Goal: Task Accomplishment & Management: Manage account settings

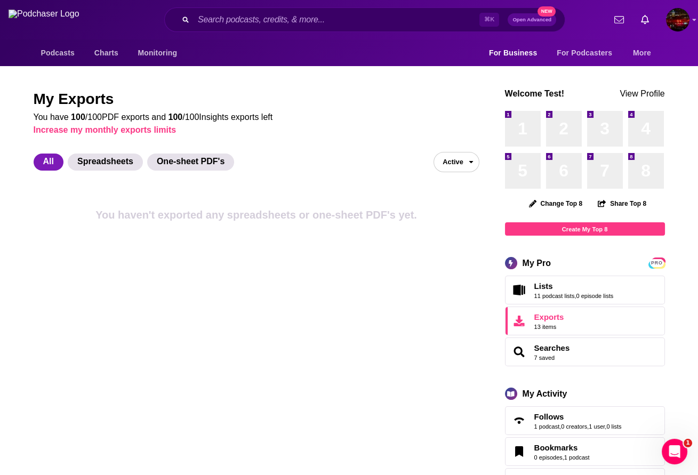
click at [458, 164] on span "Active" at bounding box center [448, 162] width 29 height 17
click at [458, 195] on button "Inactive" at bounding box center [456, 199] width 44 height 17
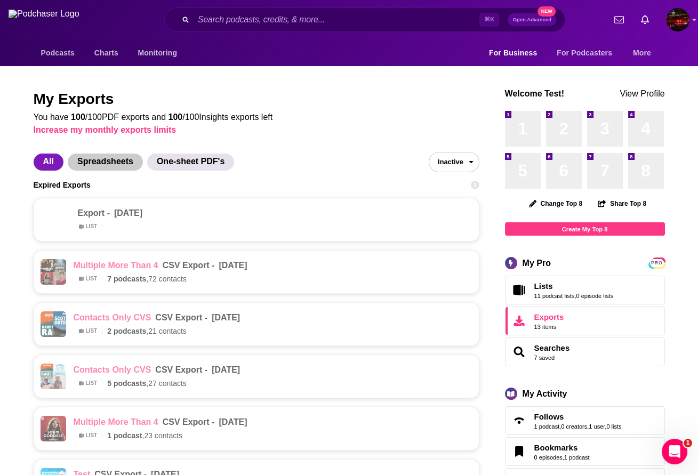
click at [118, 166] on span "Spreadsheets" at bounding box center [105, 162] width 75 height 17
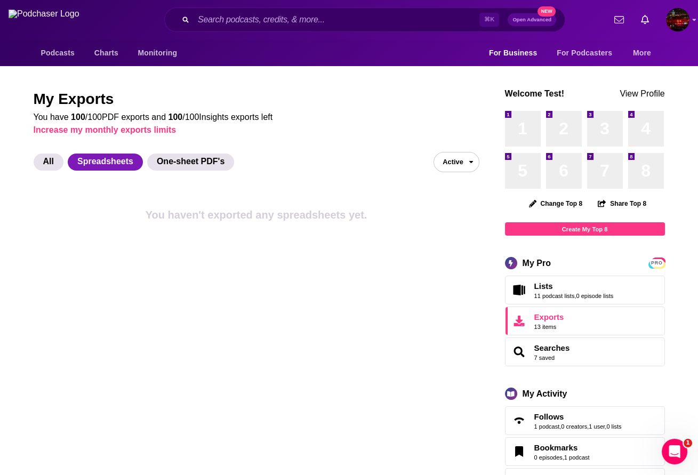
click at [458, 166] on span "Active" at bounding box center [448, 162] width 29 height 17
click at [454, 196] on button "Inactive" at bounding box center [456, 199] width 44 height 17
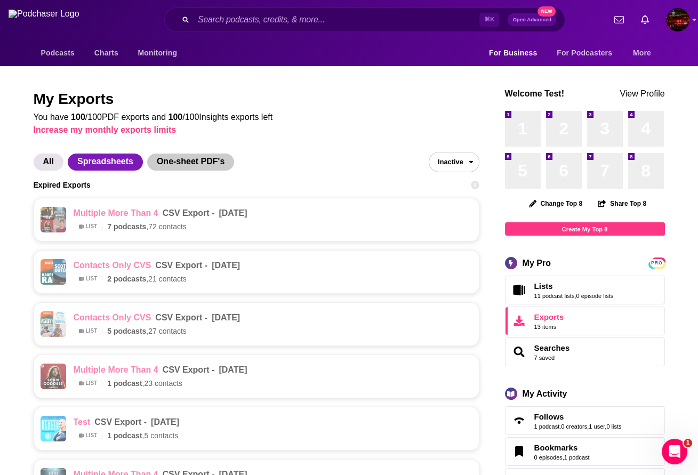
click at [177, 167] on span "One-sheet PDF's" at bounding box center [190, 162] width 87 height 17
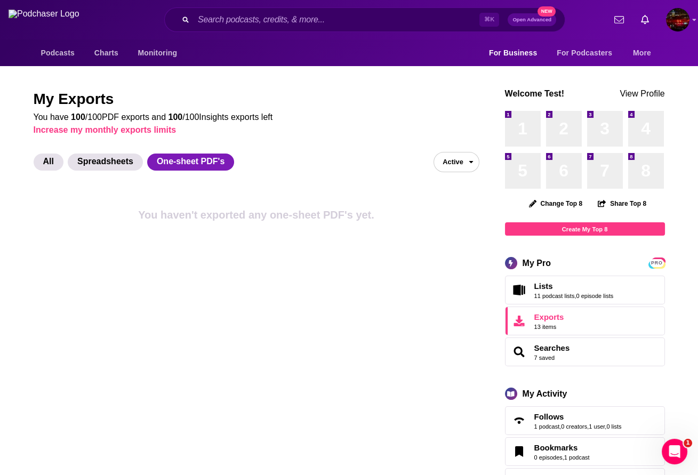
click at [459, 165] on span "Active" at bounding box center [448, 162] width 29 height 17
click at [448, 205] on button "Inactive" at bounding box center [456, 199] width 44 height 17
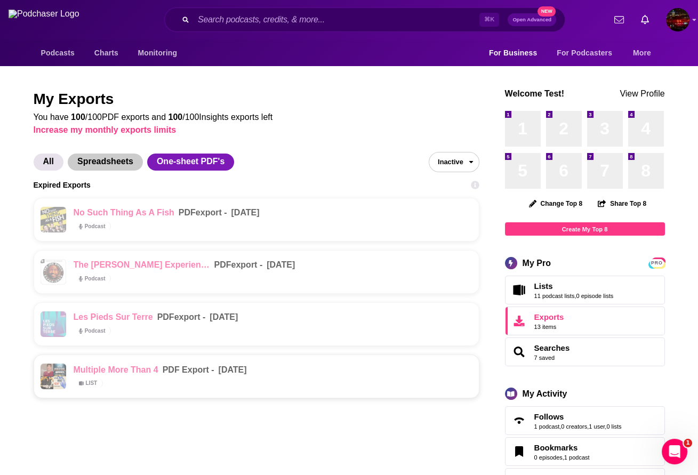
click at [97, 164] on span "Spreadsheets" at bounding box center [105, 162] width 75 height 17
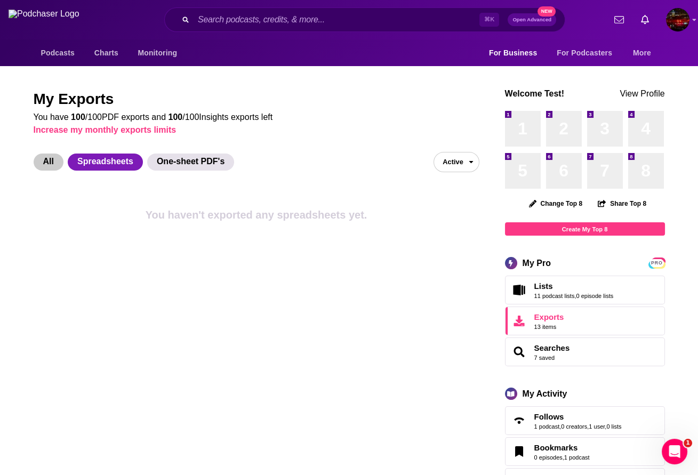
click at [49, 161] on span "All" at bounding box center [49, 162] width 30 height 17
click at [684, 26] on img "Logged in as SamTest2341" at bounding box center [677, 19] width 23 height 23
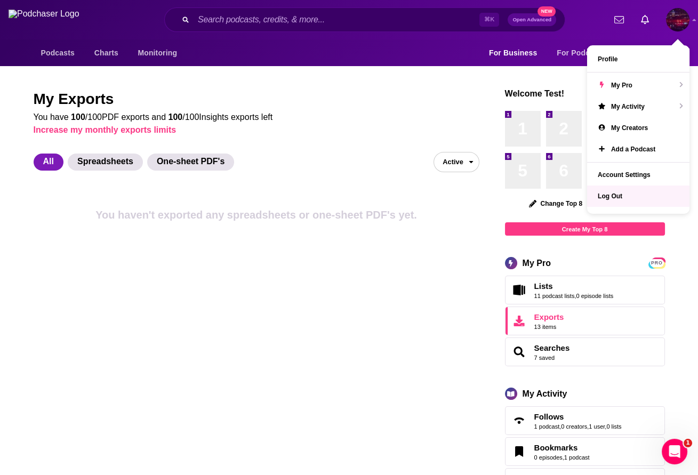
click at [608, 198] on span "Log Out" at bounding box center [610, 195] width 25 height 7
